Goal: Task Accomplishment & Management: Use online tool/utility

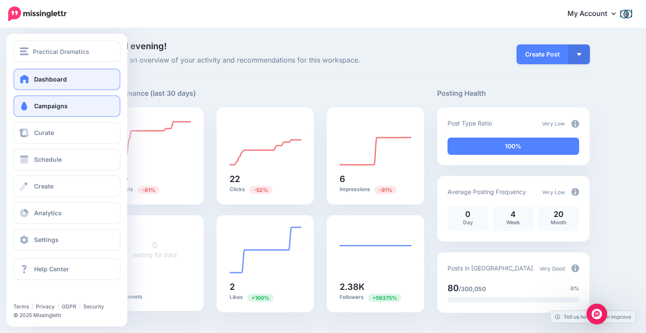
click at [26, 106] on span at bounding box center [24, 106] width 11 height 9
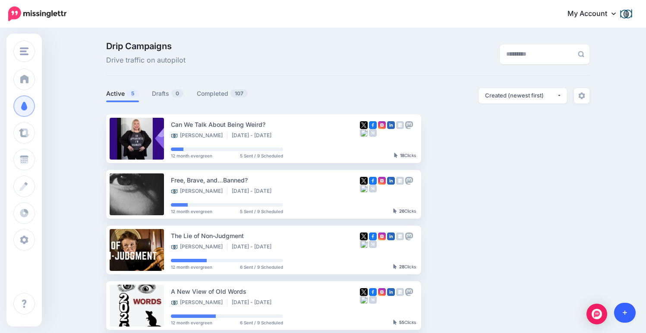
click at [625, 308] on link at bounding box center [625, 313] width 22 height 20
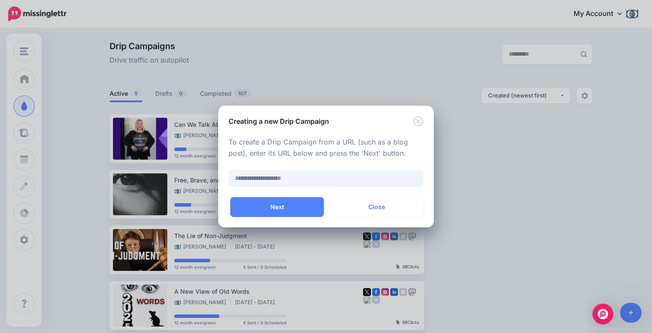
click at [296, 176] on input "text" at bounding box center [326, 178] width 195 height 17
paste input "**********"
type input "**********"
click at [306, 198] on button "Next" at bounding box center [277, 207] width 94 height 20
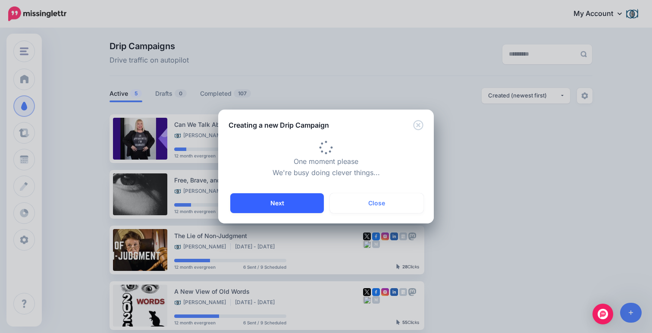
type input "**********"
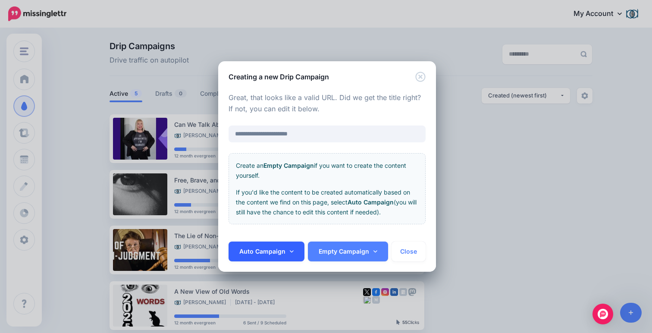
click at [271, 246] on link "Auto Campaign" at bounding box center [267, 252] width 76 height 20
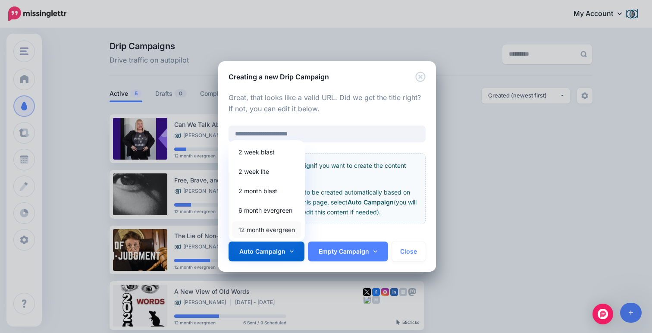
click at [273, 229] on link "12 month evergreen" at bounding box center [266, 229] width 69 height 17
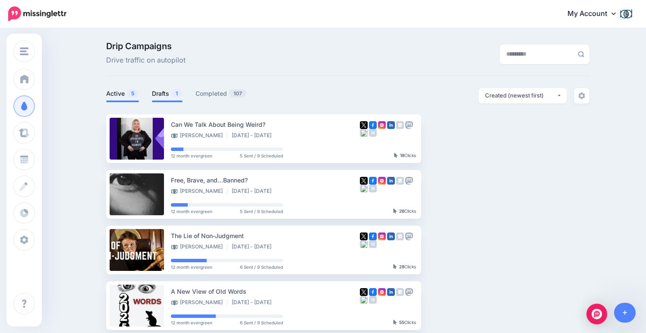
click at [170, 94] on link "Drafts 1" at bounding box center [167, 93] width 31 height 10
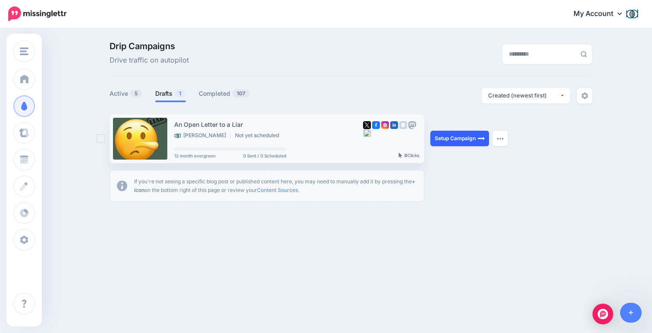
click at [454, 135] on link "Setup Campaign" at bounding box center [460, 139] width 59 height 16
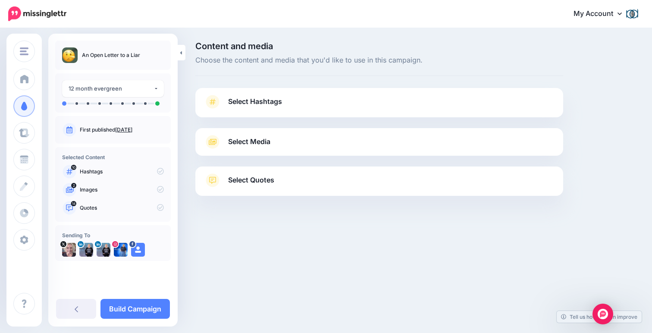
click at [256, 100] on span "Select Hashtags" at bounding box center [255, 102] width 54 height 12
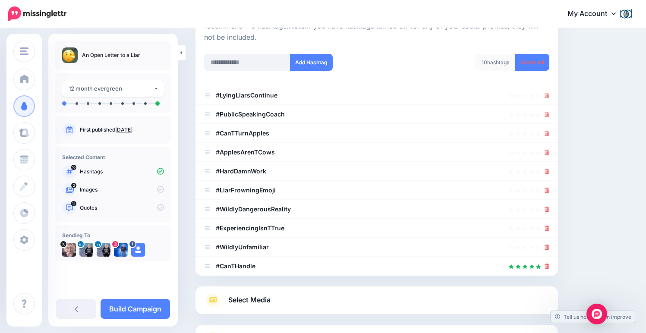
scroll to position [113, 0]
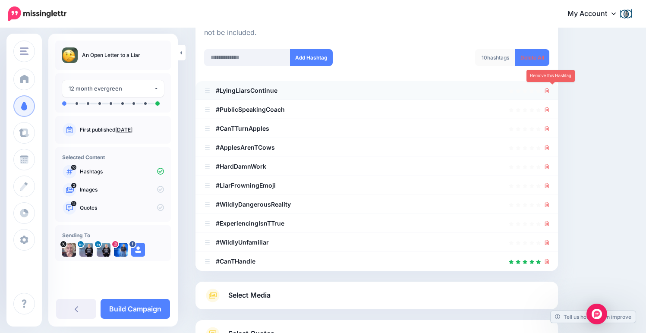
click at [549, 88] on icon at bounding box center [546, 90] width 5 height 5
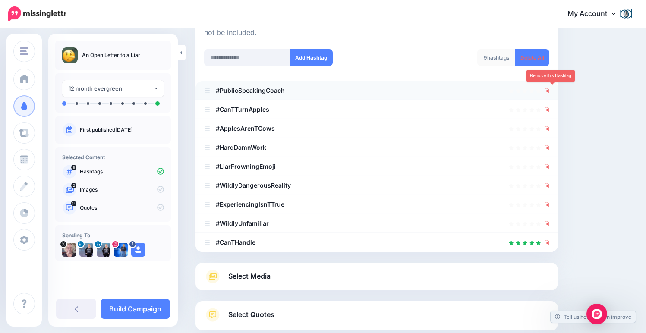
click at [549, 91] on icon at bounding box center [546, 90] width 5 height 5
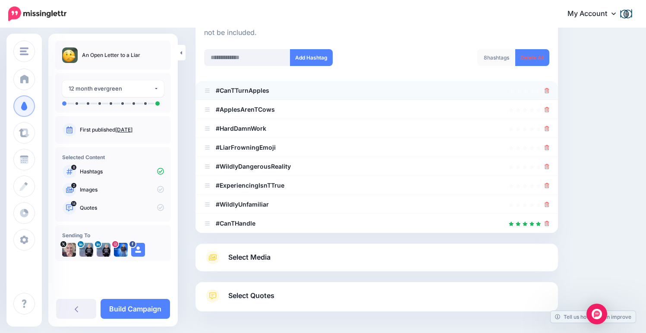
click at [549, 93] on div at bounding box center [546, 90] width 5 height 10
click at [549, 90] on icon at bounding box center [546, 90] width 5 height 5
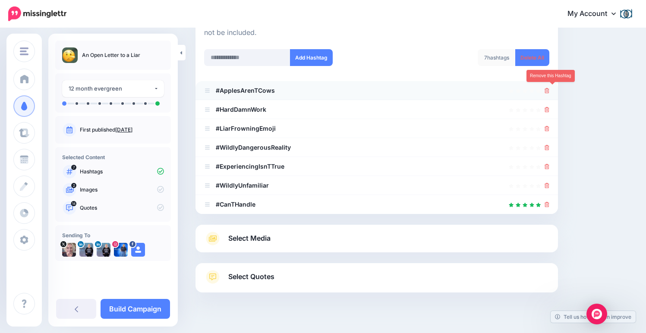
click at [549, 88] on icon at bounding box center [546, 90] width 5 height 5
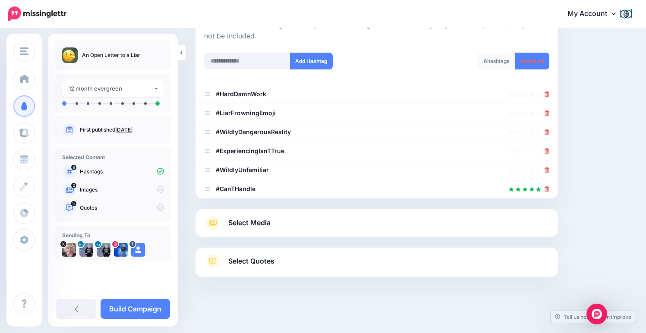
scroll to position [107, 0]
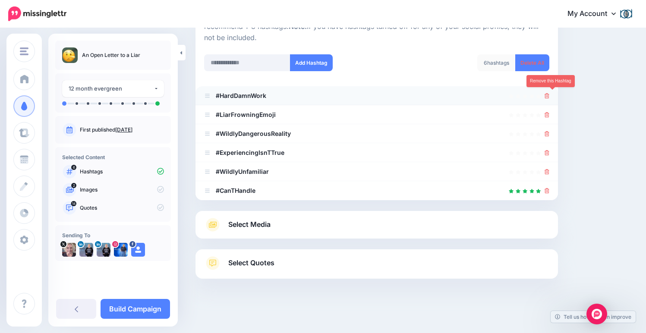
click at [549, 93] on icon at bounding box center [546, 95] width 5 height 5
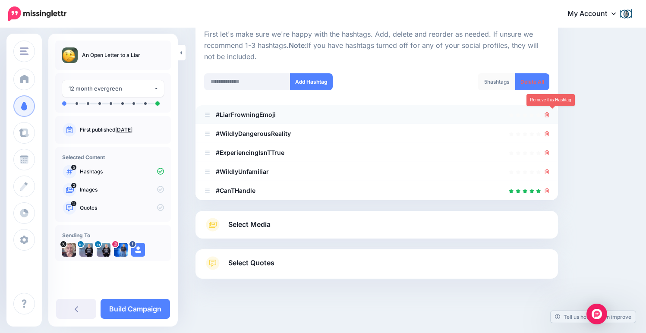
click at [549, 112] on icon at bounding box center [546, 114] width 5 height 5
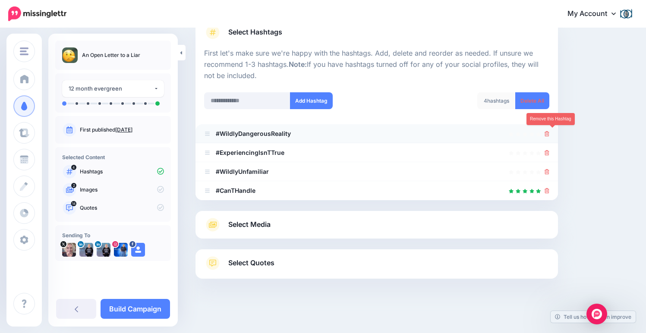
click at [549, 134] on icon at bounding box center [546, 133] width 5 height 5
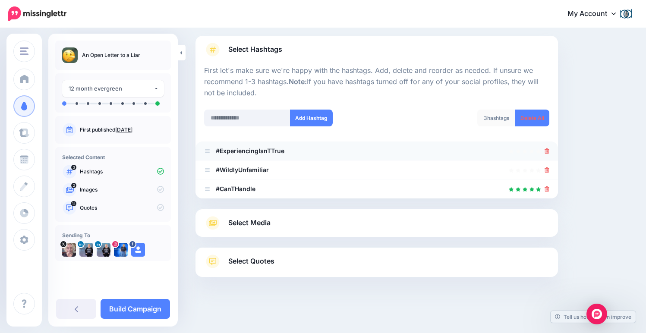
scroll to position [50, 0]
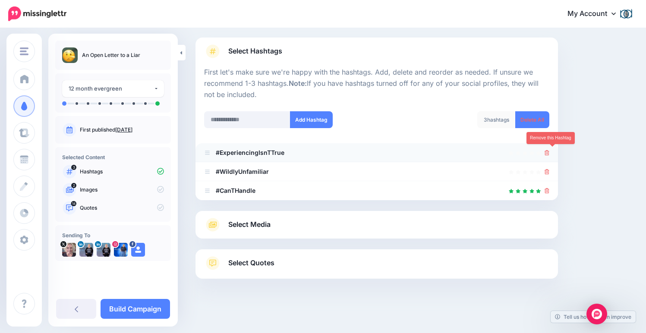
click at [549, 150] on icon at bounding box center [546, 152] width 5 height 5
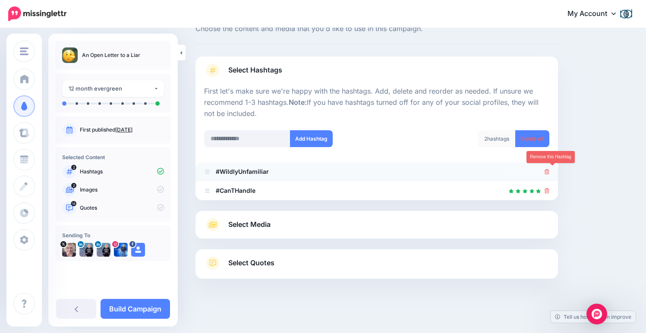
click at [549, 170] on icon at bounding box center [546, 171] width 5 height 5
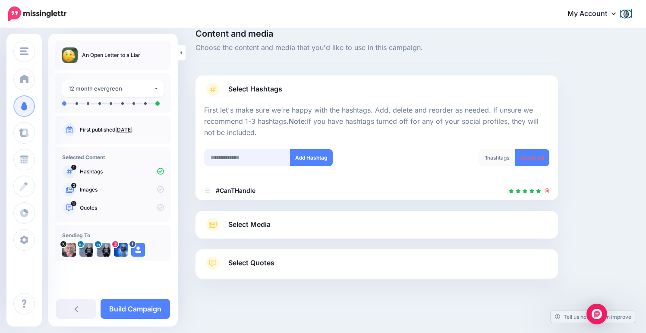
click at [251, 153] on input "text" at bounding box center [247, 157] width 86 height 17
type input "**********"
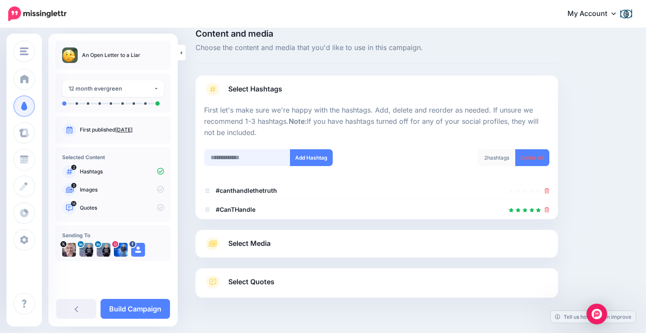
scroll to position [31, 0]
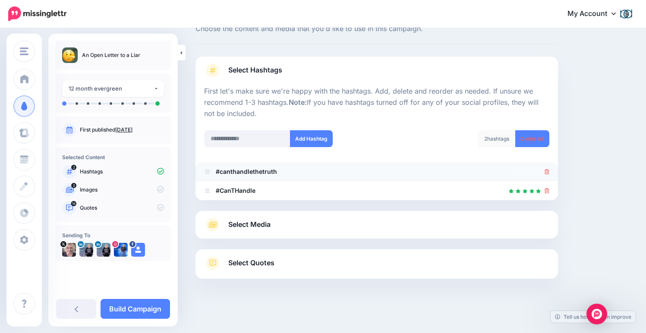
click at [549, 170] on icon at bounding box center [546, 171] width 5 height 5
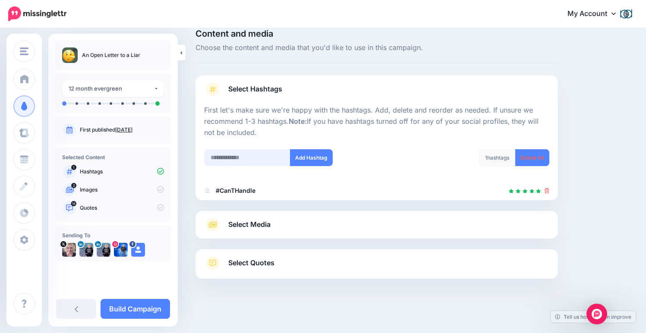
click at [241, 156] on input "text" at bounding box center [247, 157] width 86 height 17
type input "**********"
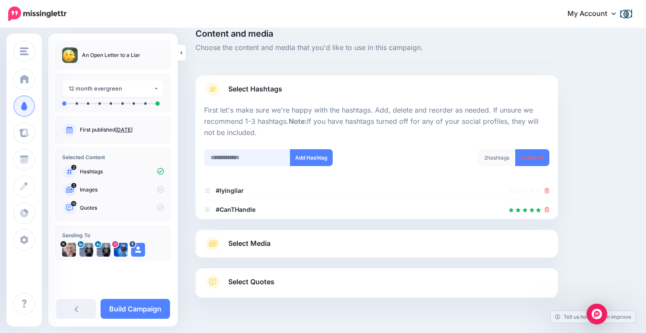
scroll to position [31, 0]
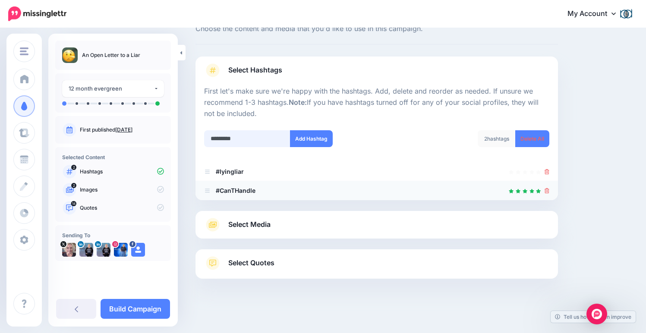
type input "**********"
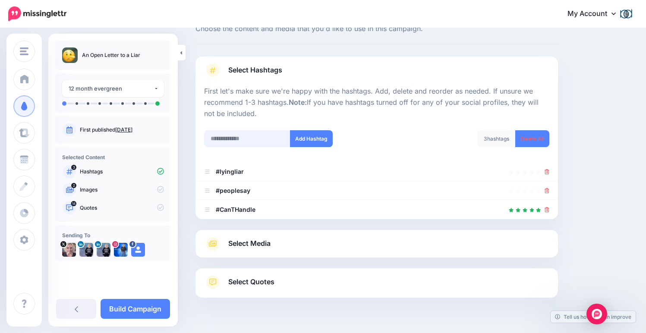
scroll to position [50, 0]
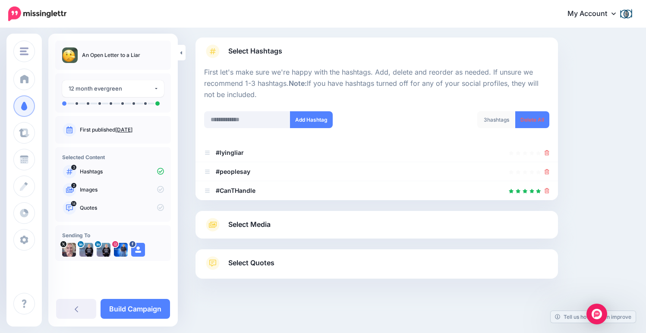
click at [617, 220] on div "Content and media Choose the content and media that you'd like to use in this c…" at bounding box center [414, 156] width 450 height 330
click at [498, 223] on link "Select Media" at bounding box center [376, 225] width 345 height 14
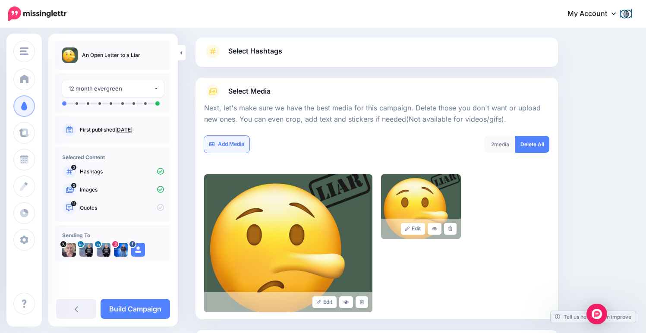
click at [231, 142] on link "Add Media" at bounding box center [226, 144] width 45 height 17
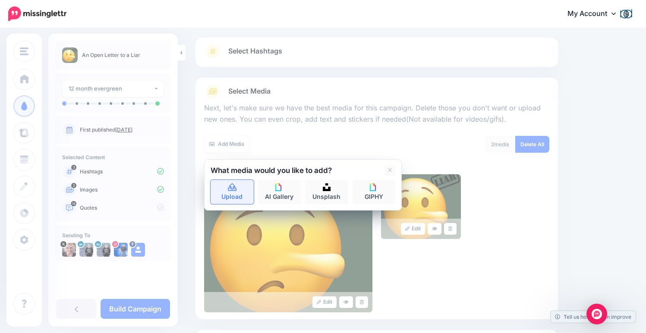
click at [239, 184] on link "Upload" at bounding box center [232, 192] width 43 height 24
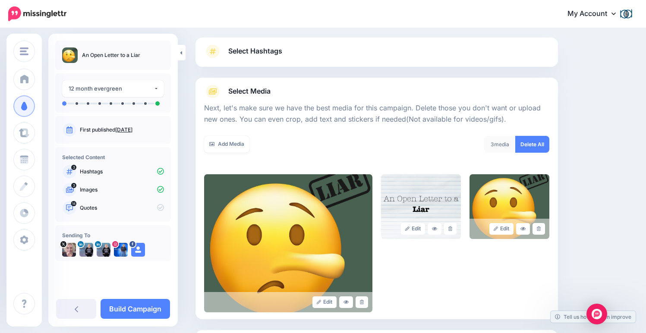
scroll to position [132, 0]
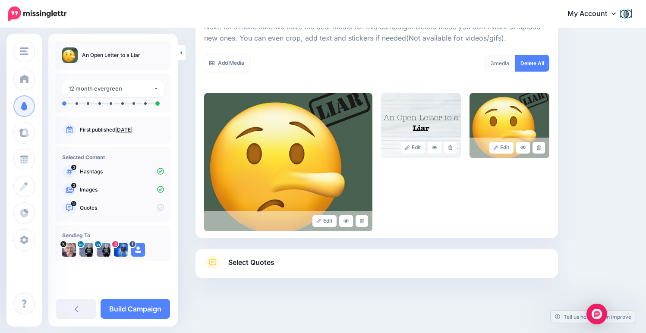
click at [344, 260] on link "Select Quotes" at bounding box center [376, 267] width 345 height 22
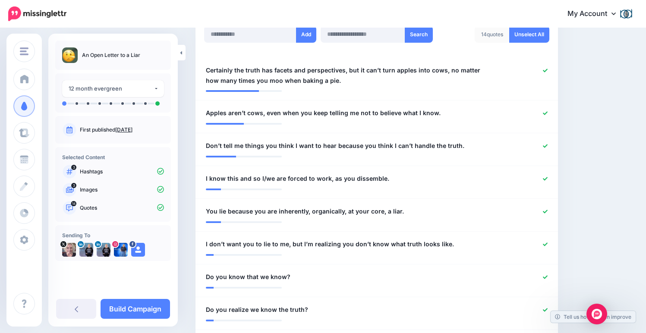
scroll to position [250, 0]
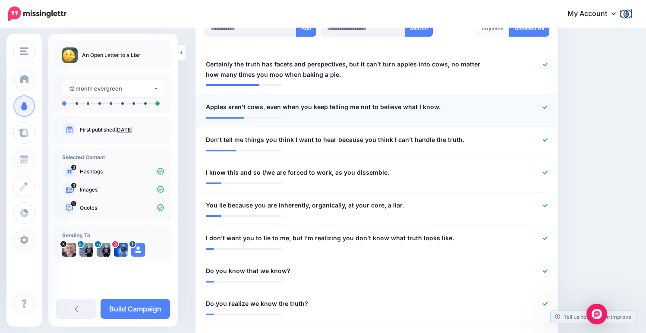
click at [548, 105] on icon at bounding box center [545, 106] width 5 height 3
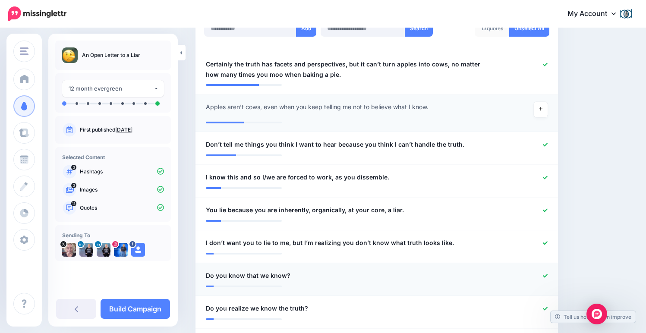
click at [548, 273] on link at bounding box center [545, 276] width 5 height 6
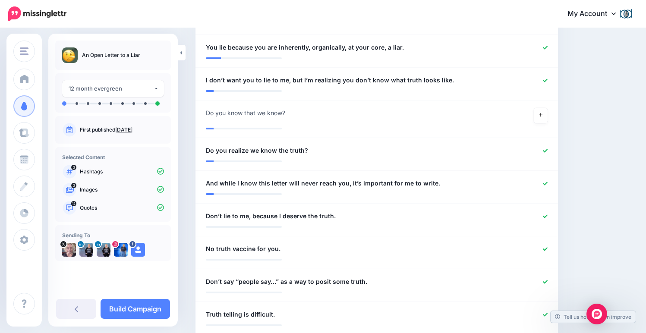
scroll to position [428, 0]
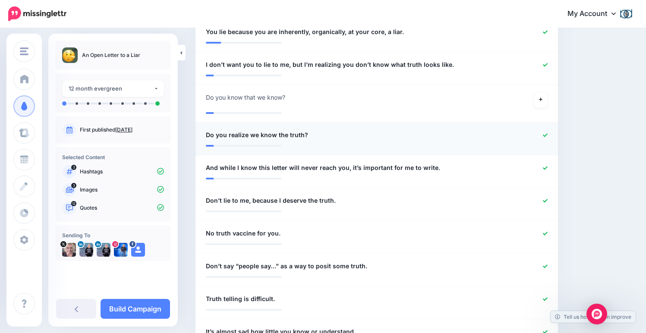
click at [548, 133] on icon at bounding box center [545, 135] width 5 height 5
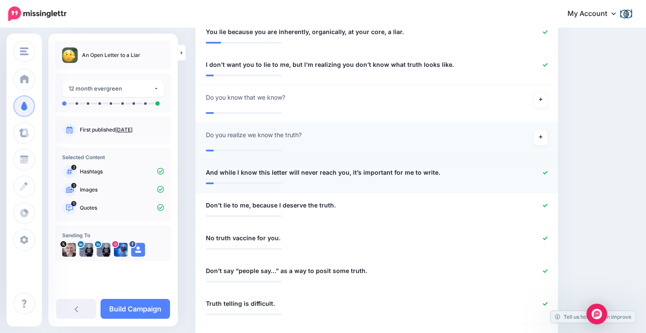
click at [548, 170] on icon at bounding box center [545, 172] width 5 height 5
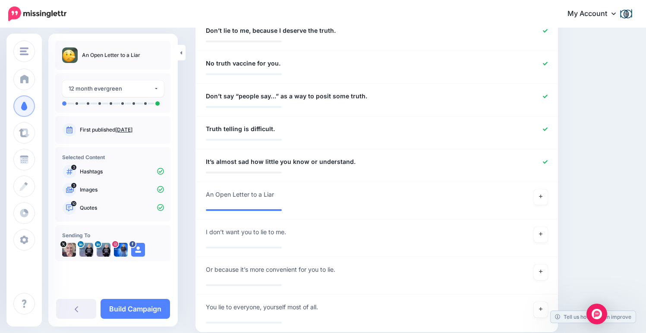
scroll to position [615, 0]
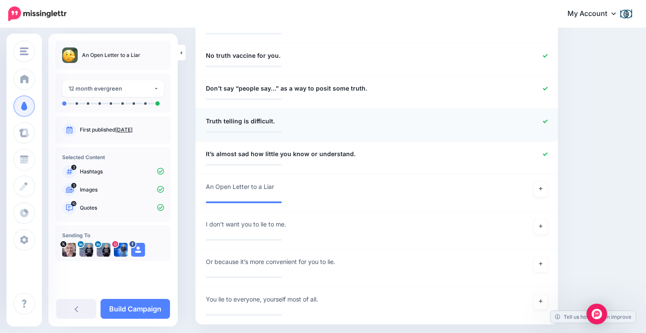
click at [548, 119] on icon at bounding box center [545, 121] width 5 height 5
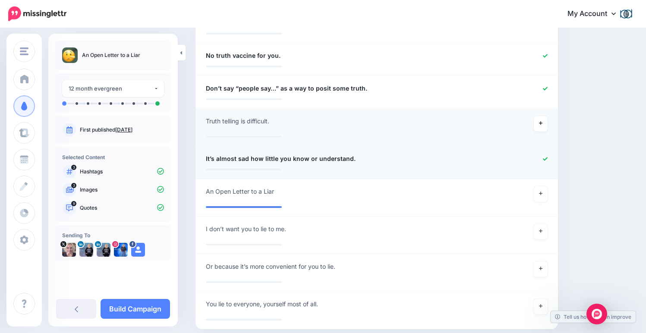
click at [548, 157] on icon at bounding box center [545, 159] width 5 height 5
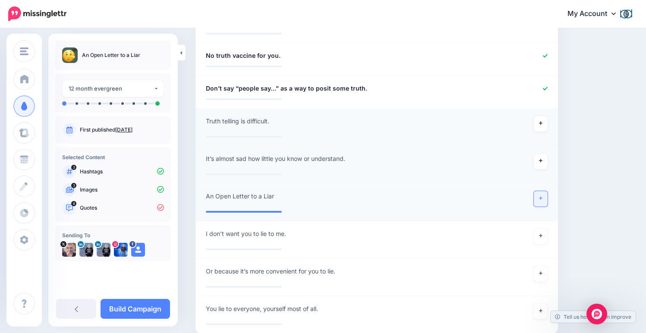
click at [542, 196] on icon at bounding box center [540, 198] width 3 height 5
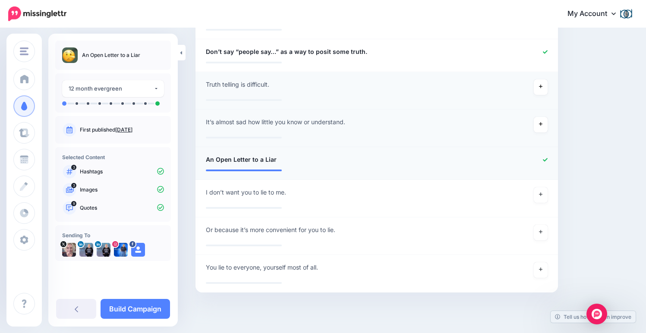
scroll to position [665, 0]
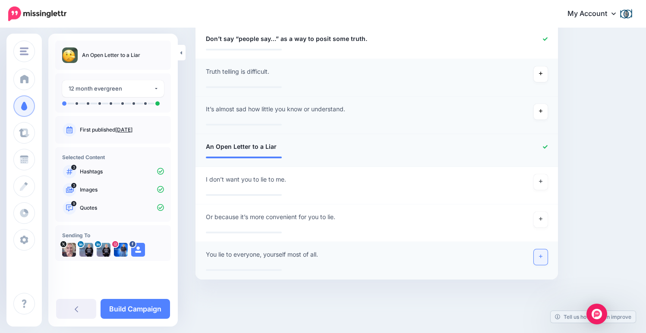
click at [542, 254] on icon at bounding box center [540, 256] width 3 height 5
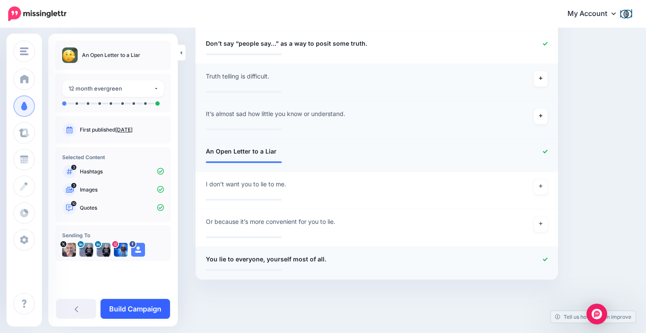
click at [137, 310] on link "Build Campaign" at bounding box center [135, 309] width 69 height 20
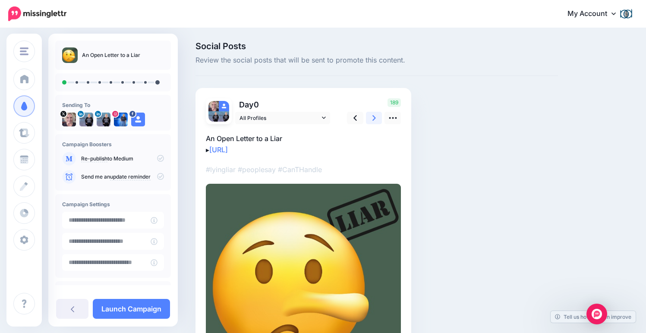
click at [371, 114] on link at bounding box center [374, 118] width 16 height 13
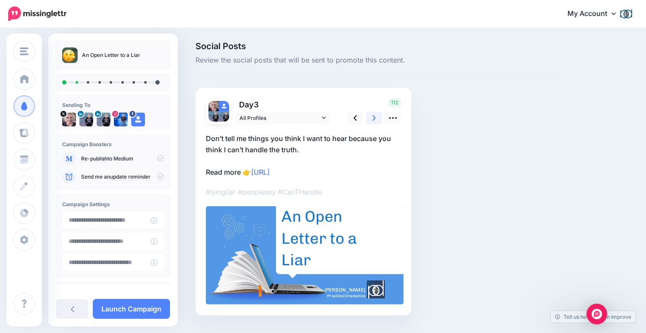
click at [371, 114] on link at bounding box center [374, 118] width 16 height 13
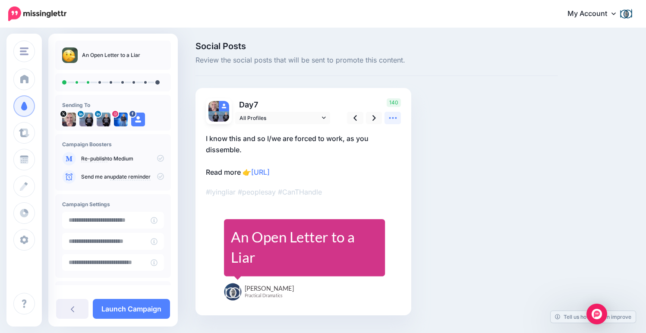
click at [394, 116] on icon at bounding box center [392, 117] width 9 height 9
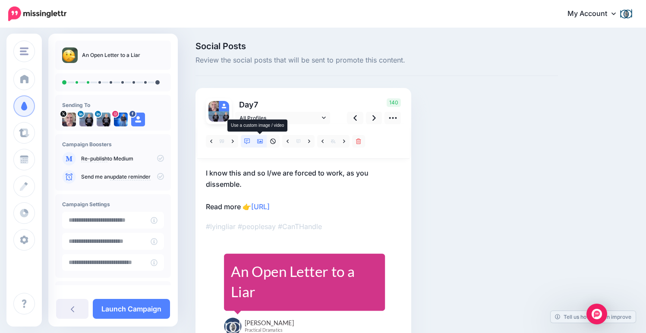
click at [259, 140] on icon at bounding box center [260, 141] width 6 height 4
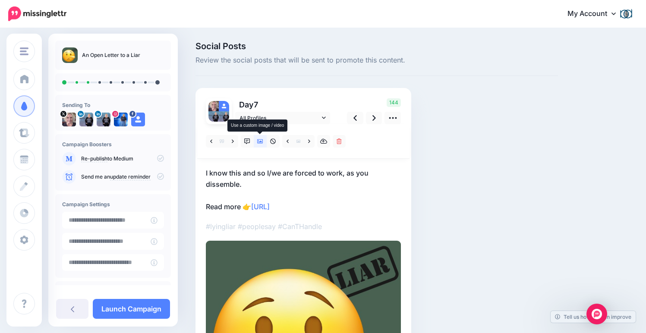
click at [259, 140] on icon at bounding box center [260, 141] width 6 height 4
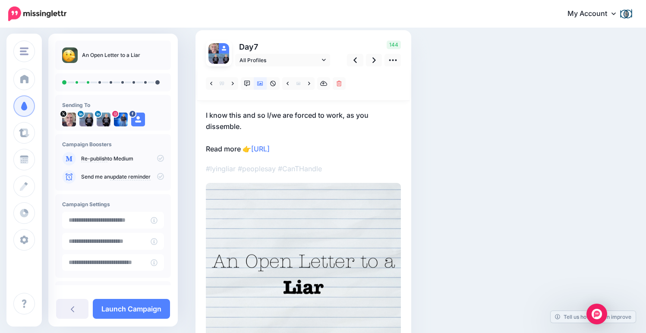
scroll to position [69, 0]
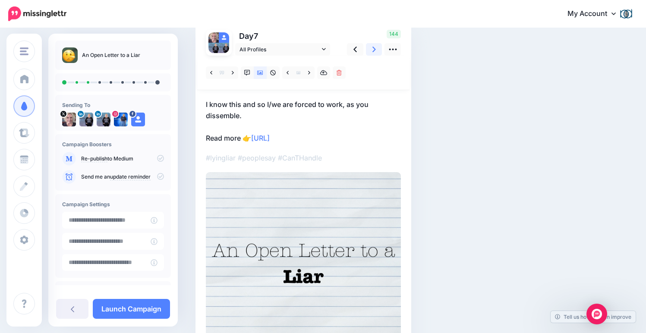
click at [373, 49] on icon at bounding box center [373, 49] width 3 height 9
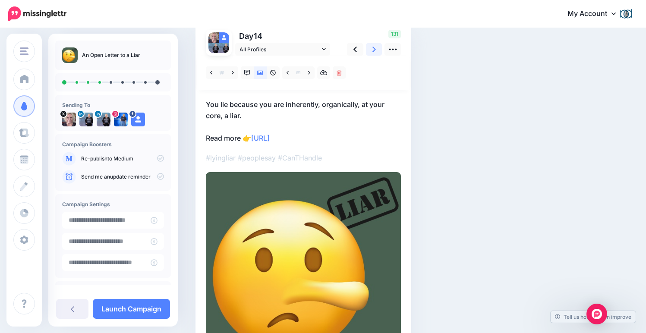
click at [373, 49] on icon at bounding box center [373, 49] width 3 height 9
click at [247, 72] on icon at bounding box center [247, 73] width 6 height 6
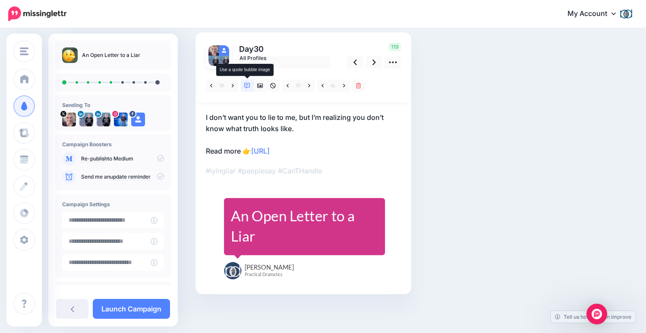
scroll to position [55, 0]
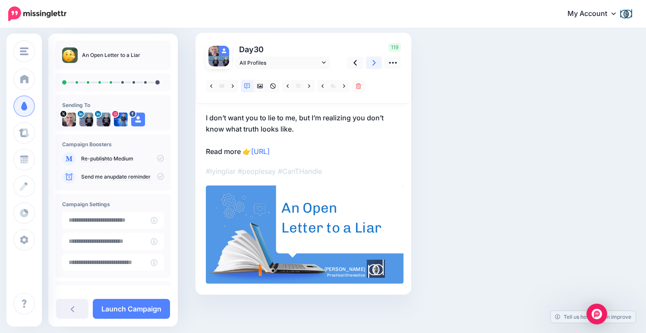
click at [374, 61] on icon at bounding box center [373, 63] width 3 height 6
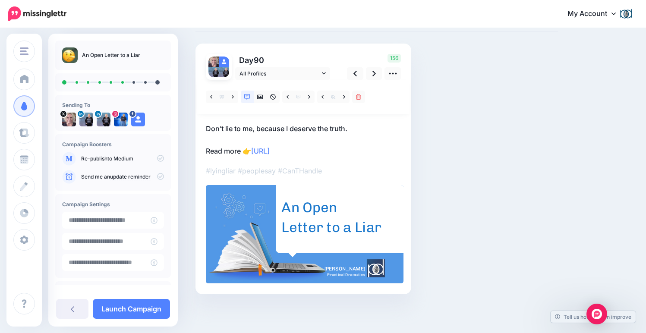
scroll to position [44, 0]
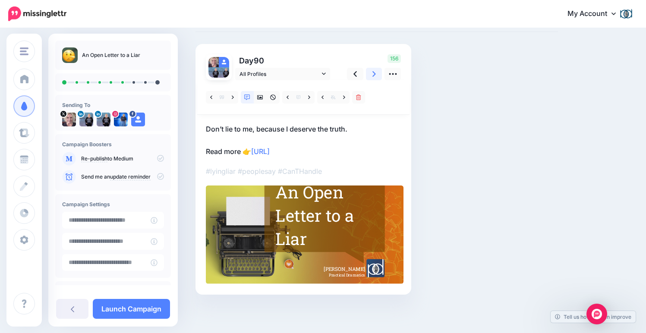
click at [374, 71] on icon at bounding box center [373, 73] width 3 height 9
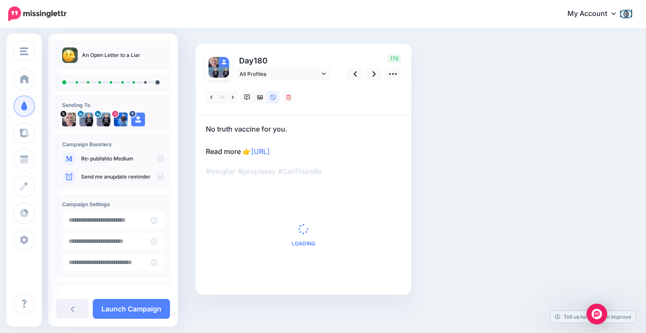
scroll to position [0, 0]
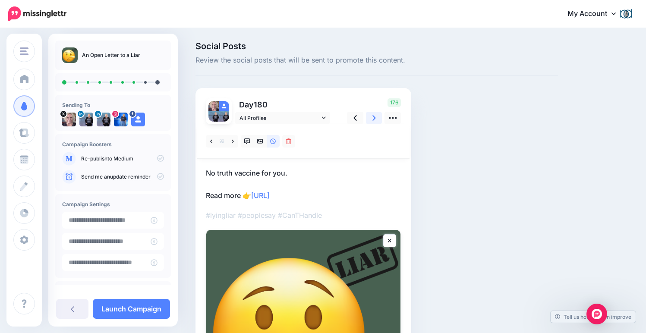
click at [371, 116] on link at bounding box center [374, 118] width 16 height 13
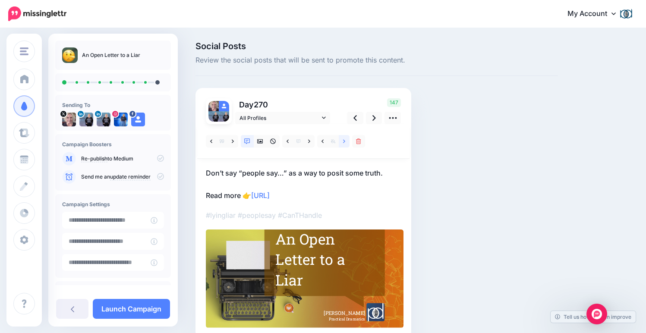
click at [345, 139] on icon at bounding box center [344, 141] width 2 height 6
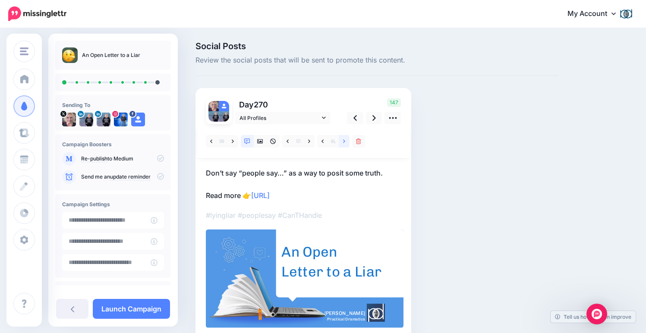
click at [345, 139] on icon at bounding box center [344, 141] width 2 height 6
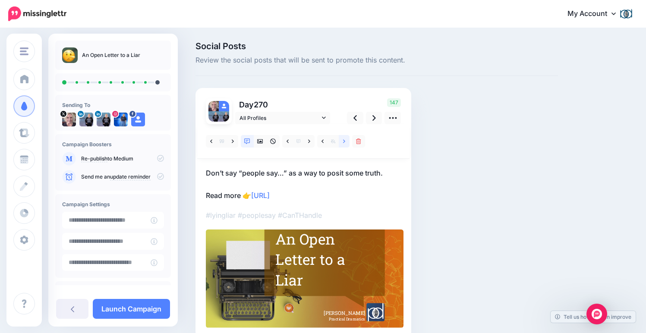
click at [345, 139] on icon at bounding box center [344, 141] width 2 height 6
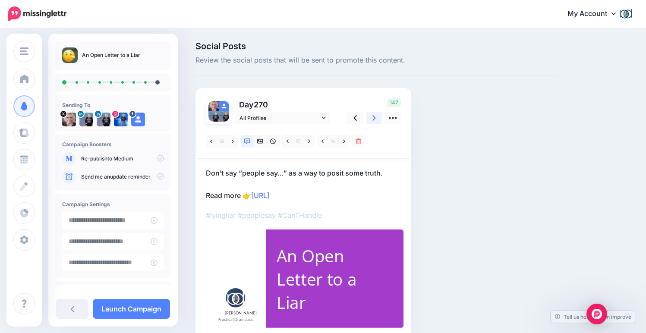
click at [375, 115] on icon at bounding box center [373, 117] width 3 height 9
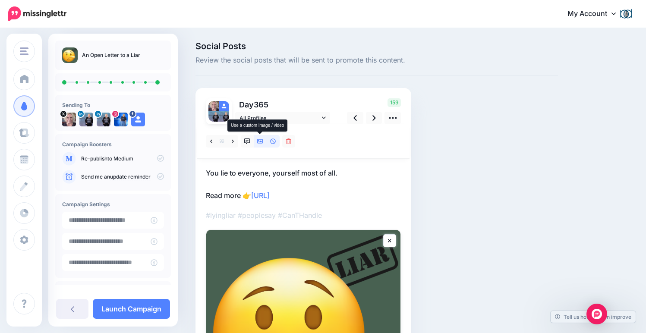
click at [257, 142] on icon at bounding box center [260, 141] width 6 height 6
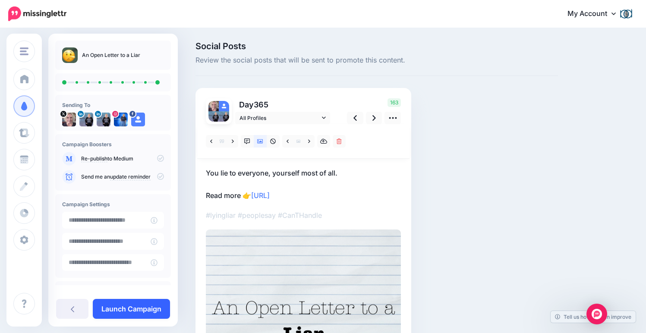
click at [137, 308] on link "Launch Campaign" at bounding box center [131, 309] width 77 height 20
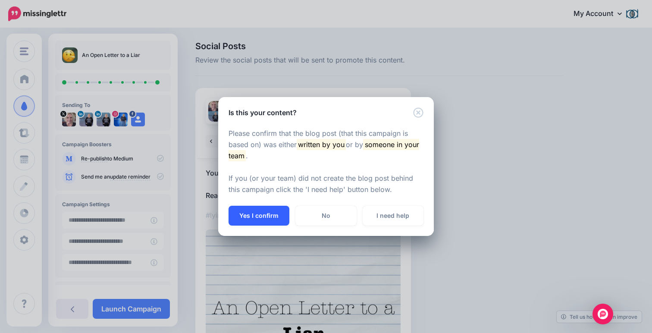
click at [268, 212] on button "Yes I confirm" at bounding box center [259, 216] width 61 height 20
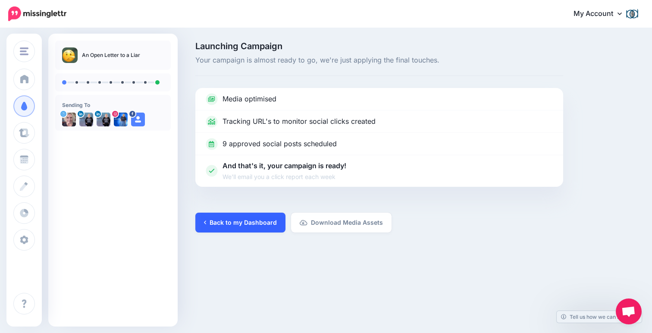
click at [258, 221] on link "Back to my Dashboard" at bounding box center [240, 223] width 90 height 20
